Goal: Information Seeking & Learning: Check status

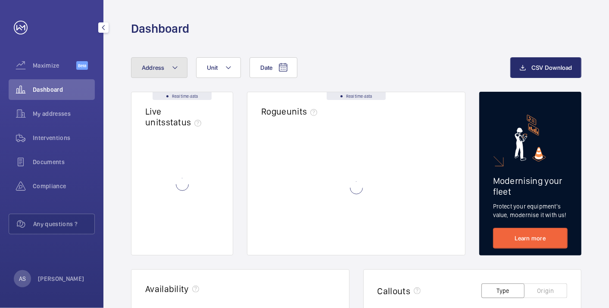
click at [172, 70] on mat-icon at bounding box center [175, 68] width 7 height 10
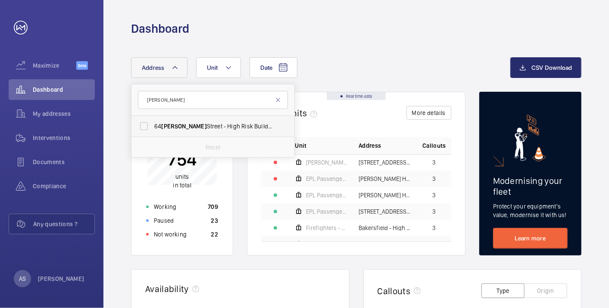
type input "[PERSON_NAME]"
click at [203, 122] on span "[STREET_ADDRESS][PERSON_NAME][PERSON_NAME]" at bounding box center [213, 126] width 119 height 9
click at [153, 122] on input "[STREET_ADDRESS][PERSON_NAME][PERSON_NAME]" at bounding box center [143, 126] width 17 height 17
checkbox input "true"
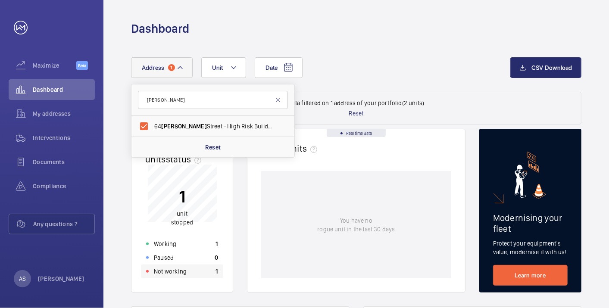
click at [197, 274] on div "Not working 1" at bounding box center [182, 272] width 82 height 14
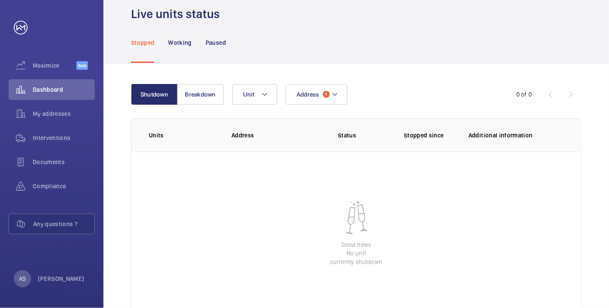
scroll to position [59, 0]
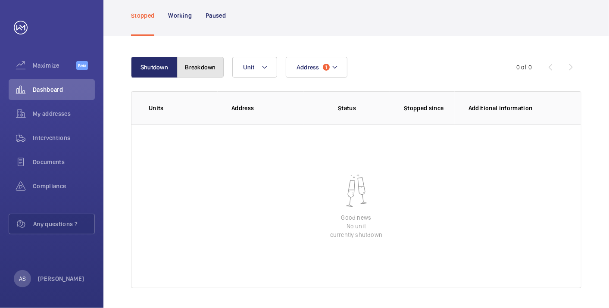
click at [206, 73] on button "Breakdown" at bounding box center [200, 67] width 47 height 21
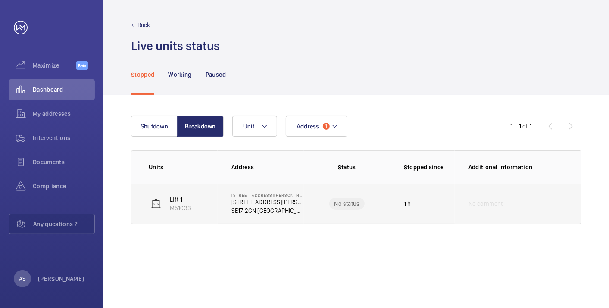
click at [251, 210] on p "SE17 2GN [GEOGRAPHIC_DATA]" at bounding box center [268, 211] width 72 height 9
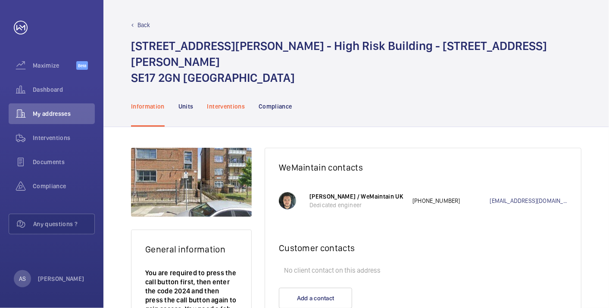
click at [222, 102] on p "Interventions" at bounding box center [226, 106] width 38 height 9
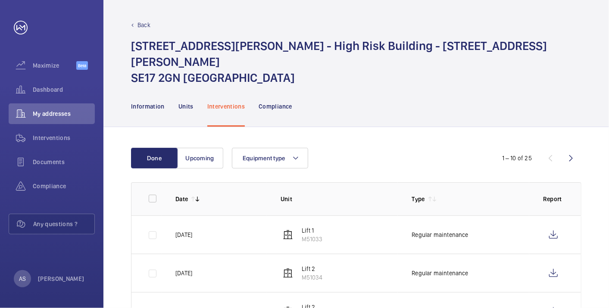
click at [165, 94] on nav "Information Units Interventions Compliance" at bounding box center [211, 106] width 161 height 41
click at [143, 102] on p "Information" at bounding box center [148, 106] width 34 height 9
